Goal: Information Seeking & Learning: Learn about a topic

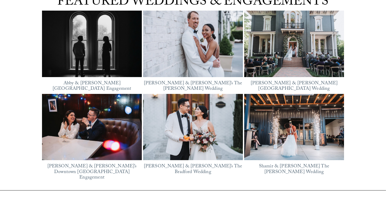
scroll to position [644, 0]
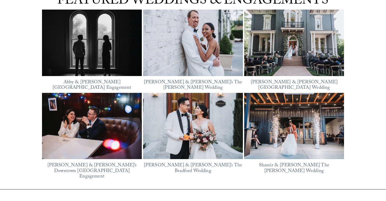
click at [205, 58] on img at bounding box center [193, 42] width 100 height 75
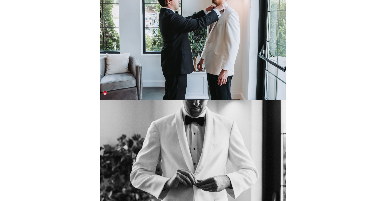
scroll to position [786, 0]
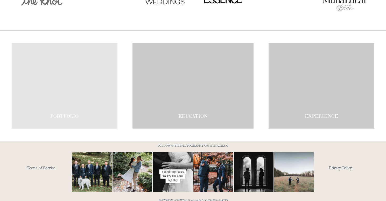
scroll to position [867, 0]
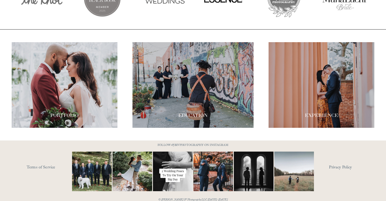
click at [38, 164] on link "Terms of Service" at bounding box center [57, 168] width 60 height 8
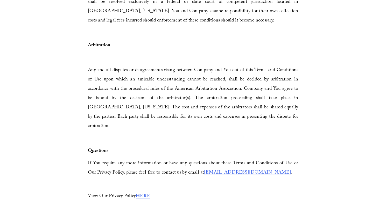
scroll to position [1574, 0]
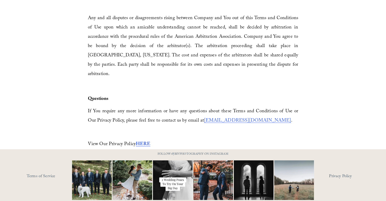
click at [346, 173] on link "Privacy Policy" at bounding box center [351, 177] width 45 height 8
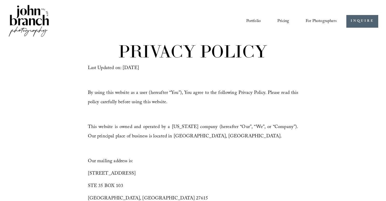
click at [283, 21] on link "Pricing" at bounding box center [283, 21] width 12 height 9
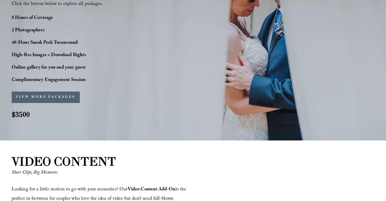
scroll to position [426, 0]
